Goal: Find specific page/section

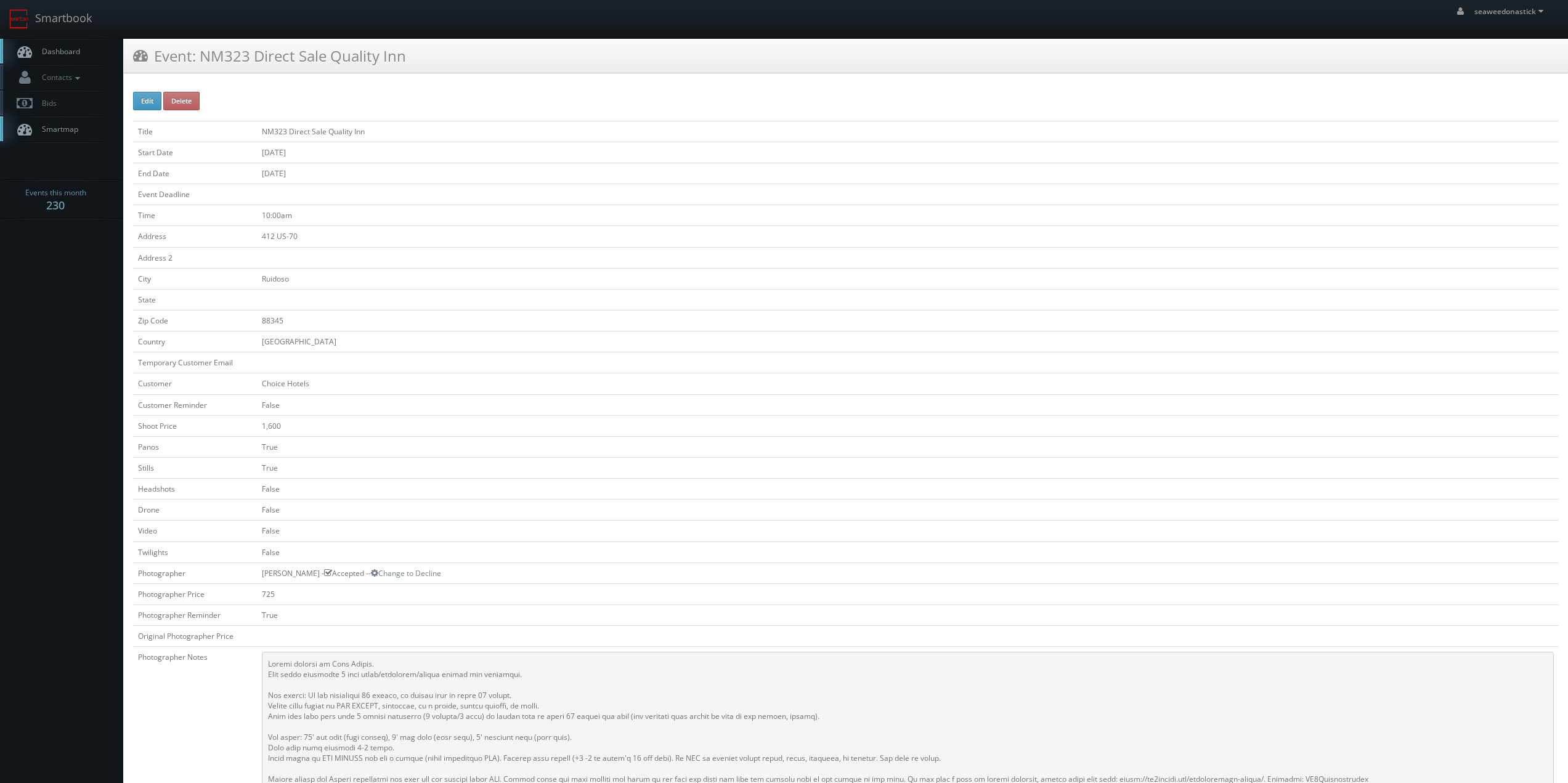
click at [52, 44] on link "Dashboard" at bounding box center [62, 51] width 123 height 25
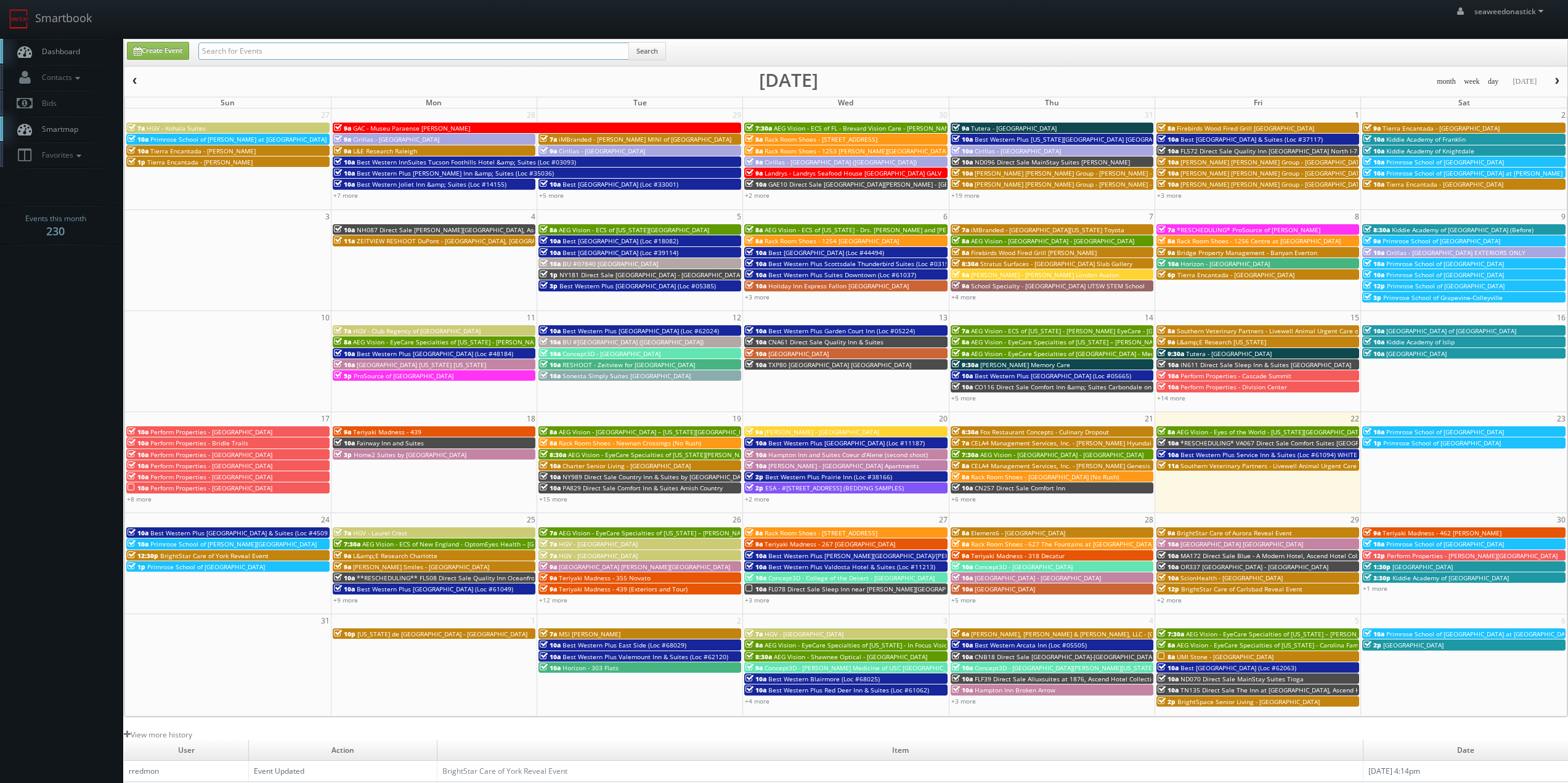
click at [220, 48] on input "text" at bounding box center [414, 51] width 431 height 18
paste input "Best Western Keene Second Shoot, Courtyard at Night"
type input "Best Western [PERSON_NAME] Second Shoot, Courtyard at Night"
click at [637, 50] on button "Search" at bounding box center [647, 51] width 37 height 18
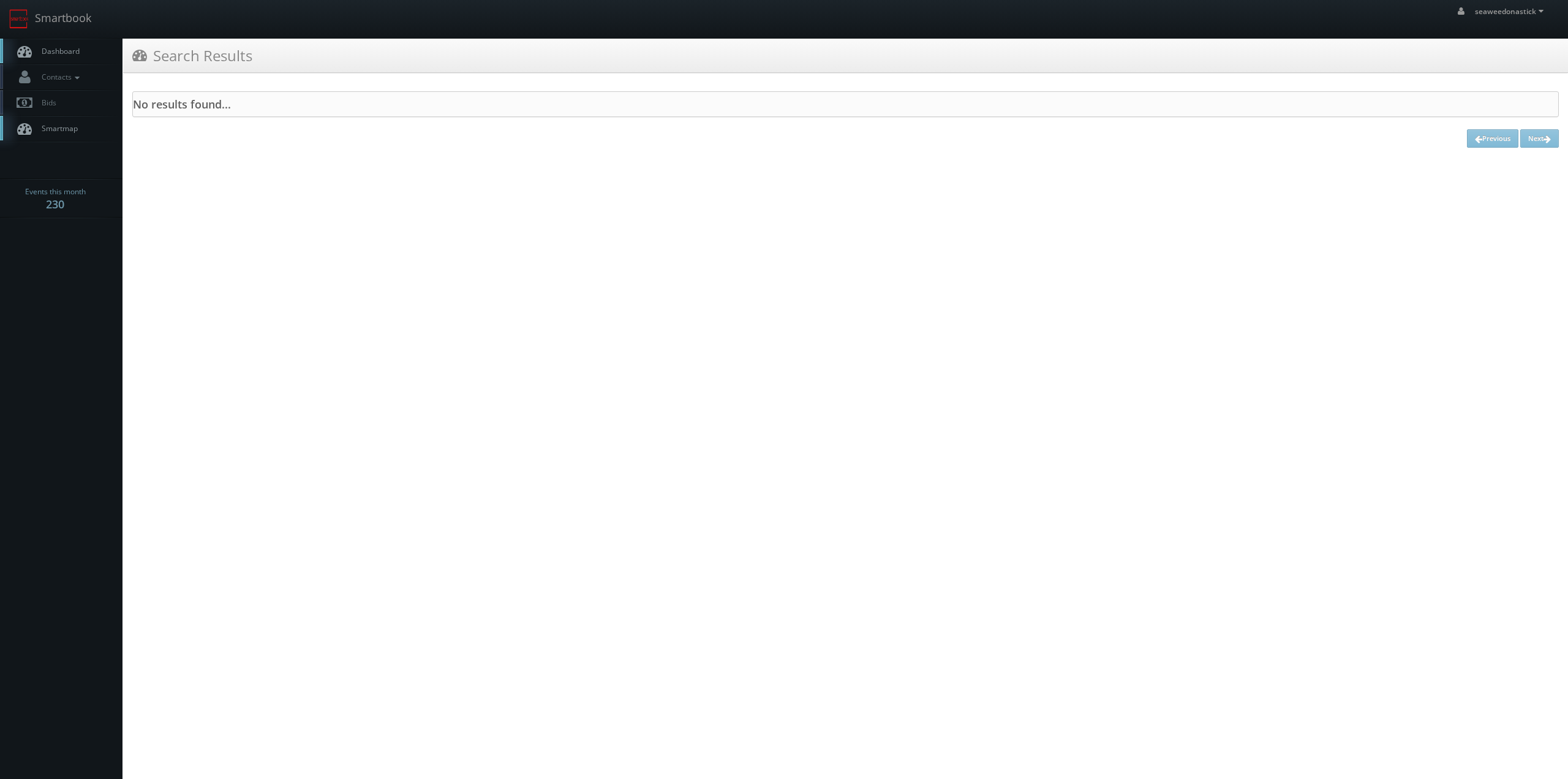
drag, startPoint x: 321, startPoint y: 136, endPoint x: 357, endPoint y: 116, distance: 41.2
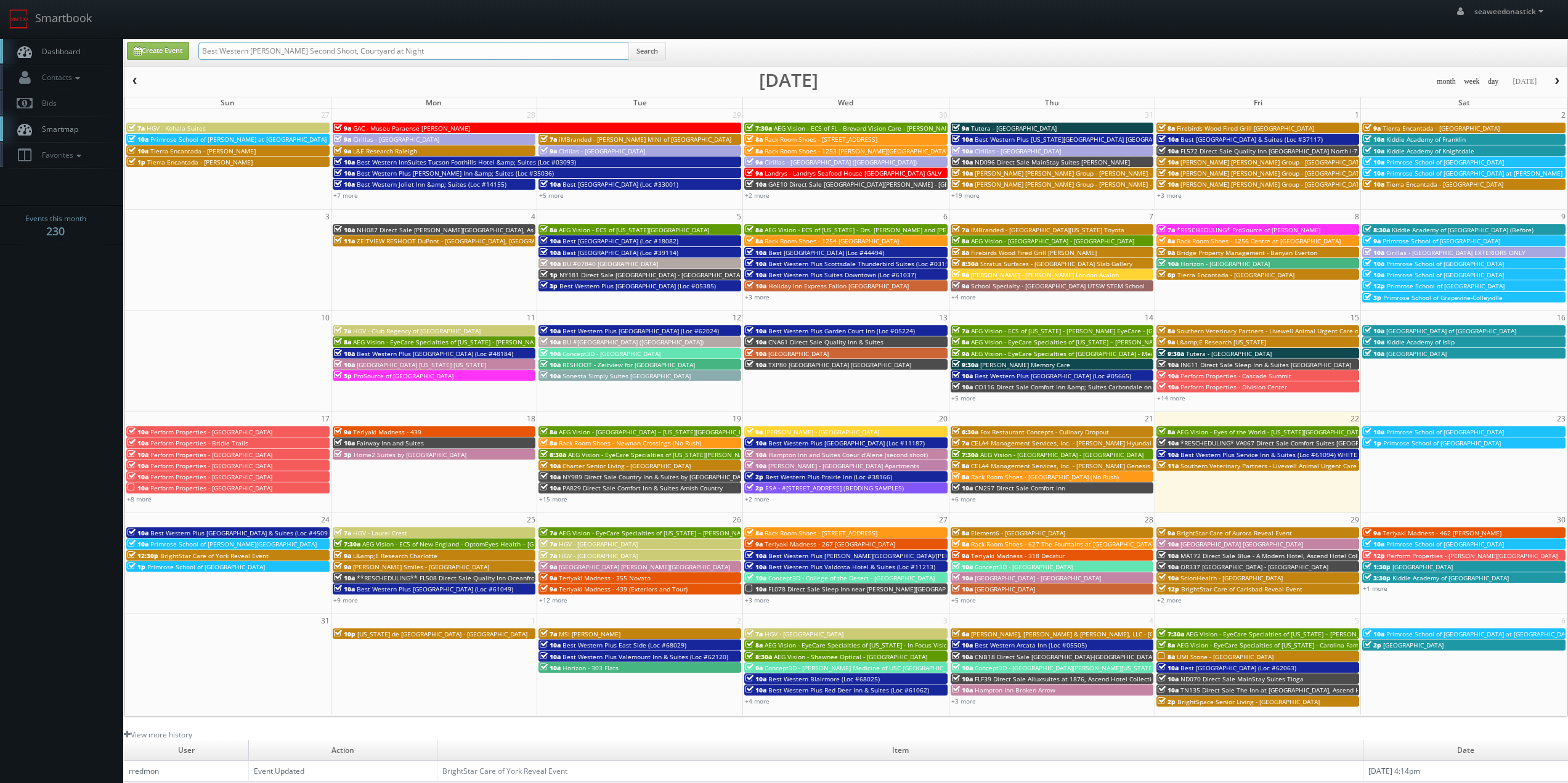
drag, startPoint x: 434, startPoint y: 44, endPoint x: 326, endPoint y: 61, distance: 109.3
click at [326, 61] on div "Best Western Keene Second Shoot, Courtyard at Night Search" at bounding box center [433, 54] width 468 height 24
type input "Best Western Keene"
click at [641, 56] on button "Search" at bounding box center [647, 51] width 37 height 18
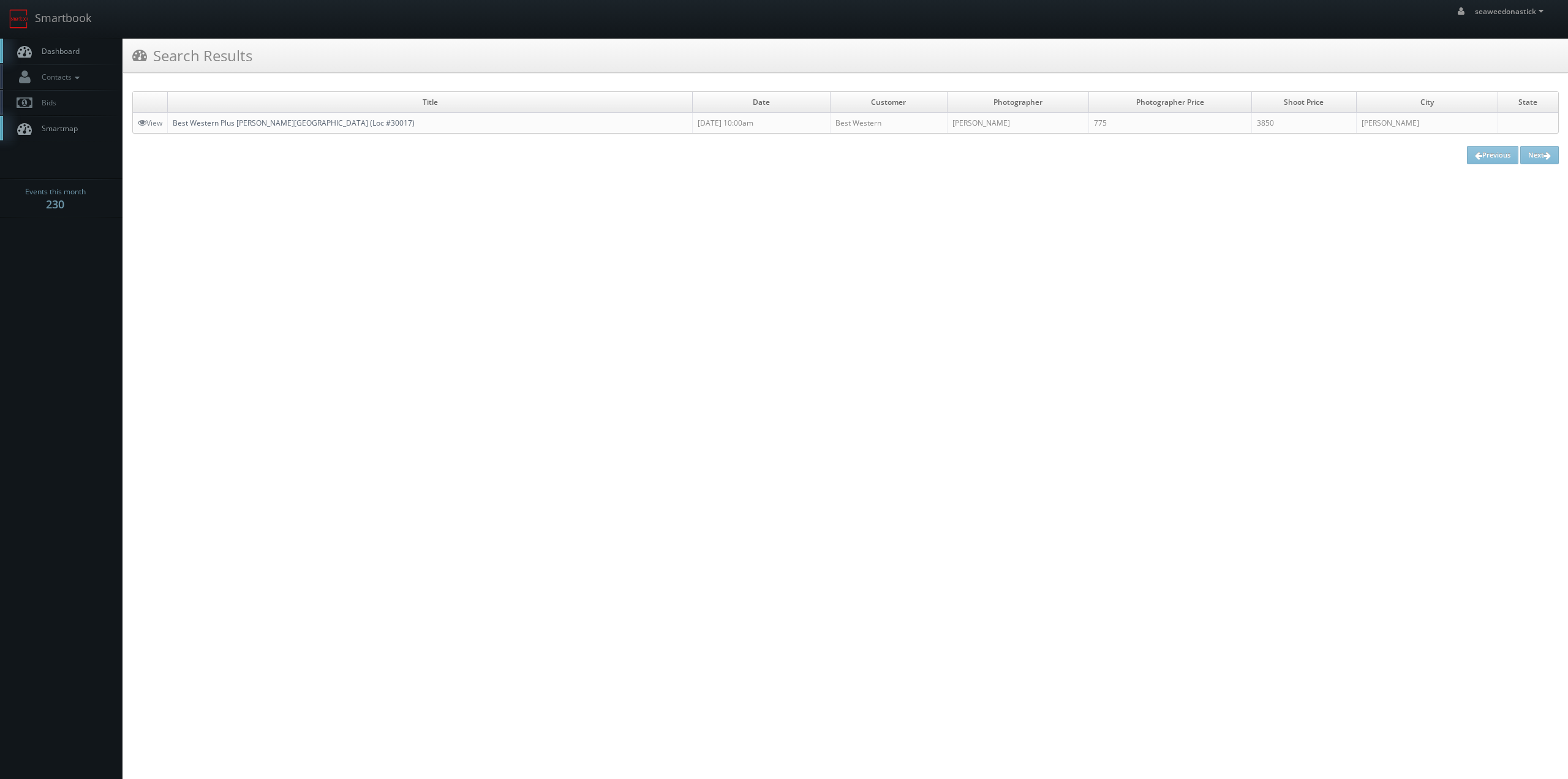
click at [265, 125] on link "Best Western Plus [PERSON_NAME][GEOGRAPHIC_DATA] (Loc #30017)" at bounding box center [294, 123] width 242 height 10
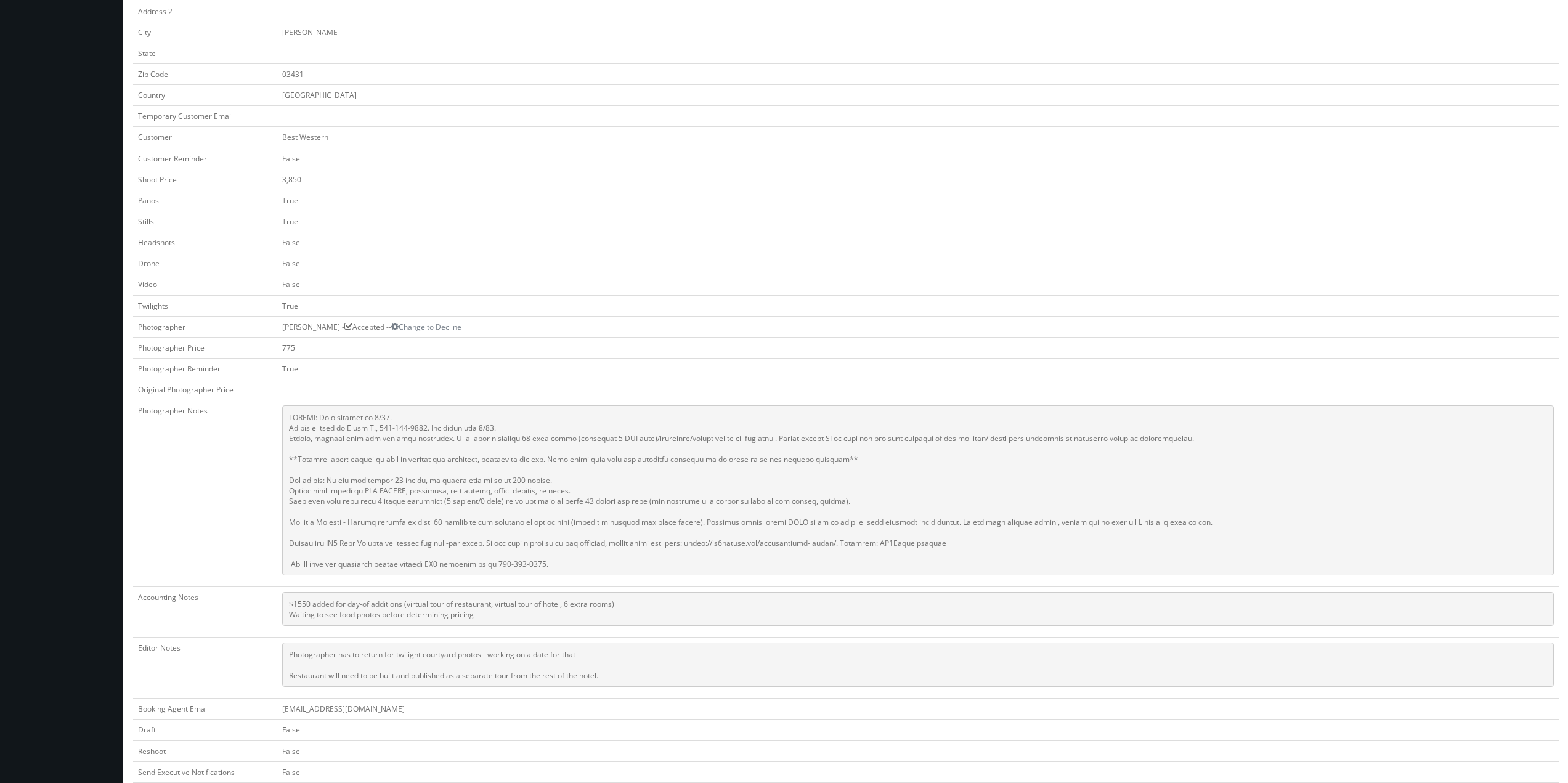
scroll to position [185, 0]
